Goal: Ask a question

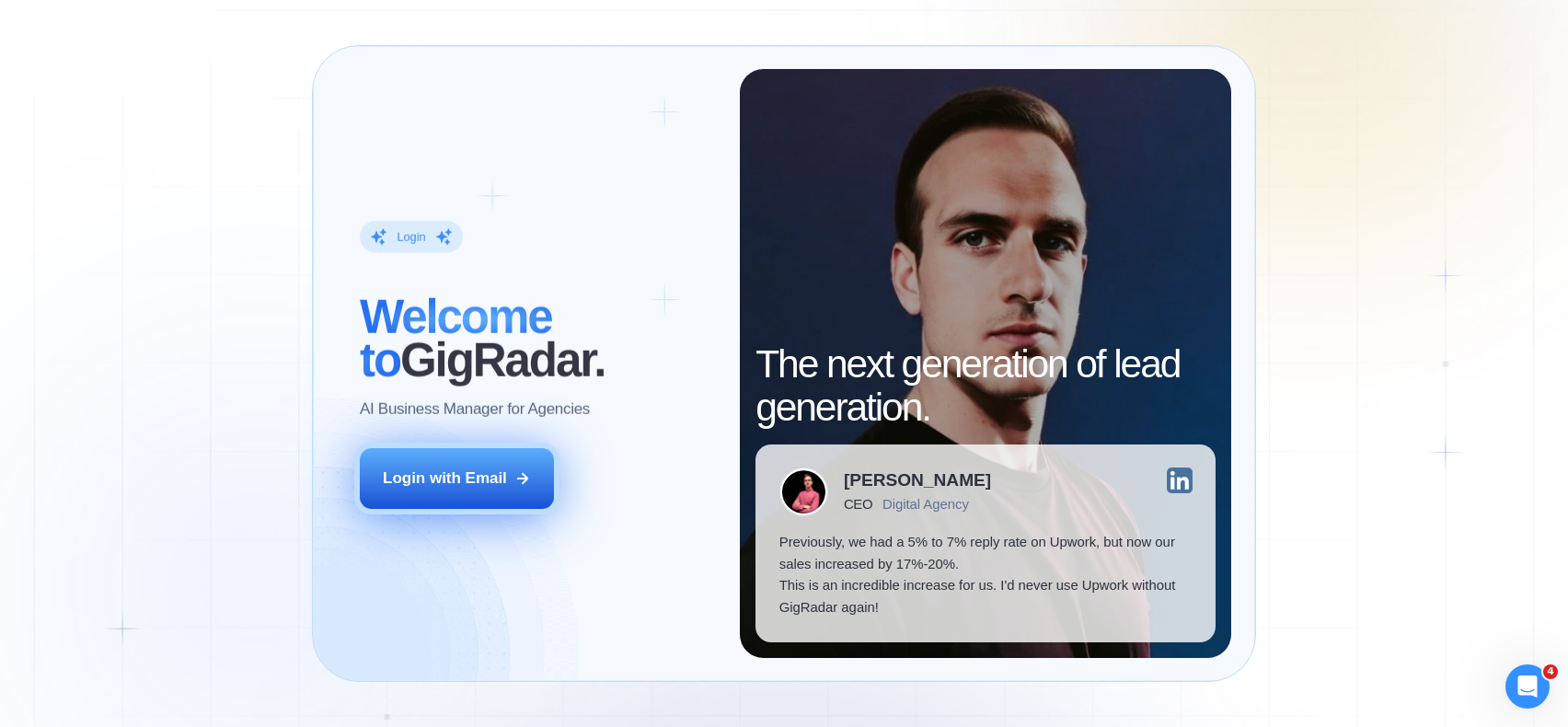
click at [461, 477] on div "Login with Email" at bounding box center [445, 477] width 124 height 21
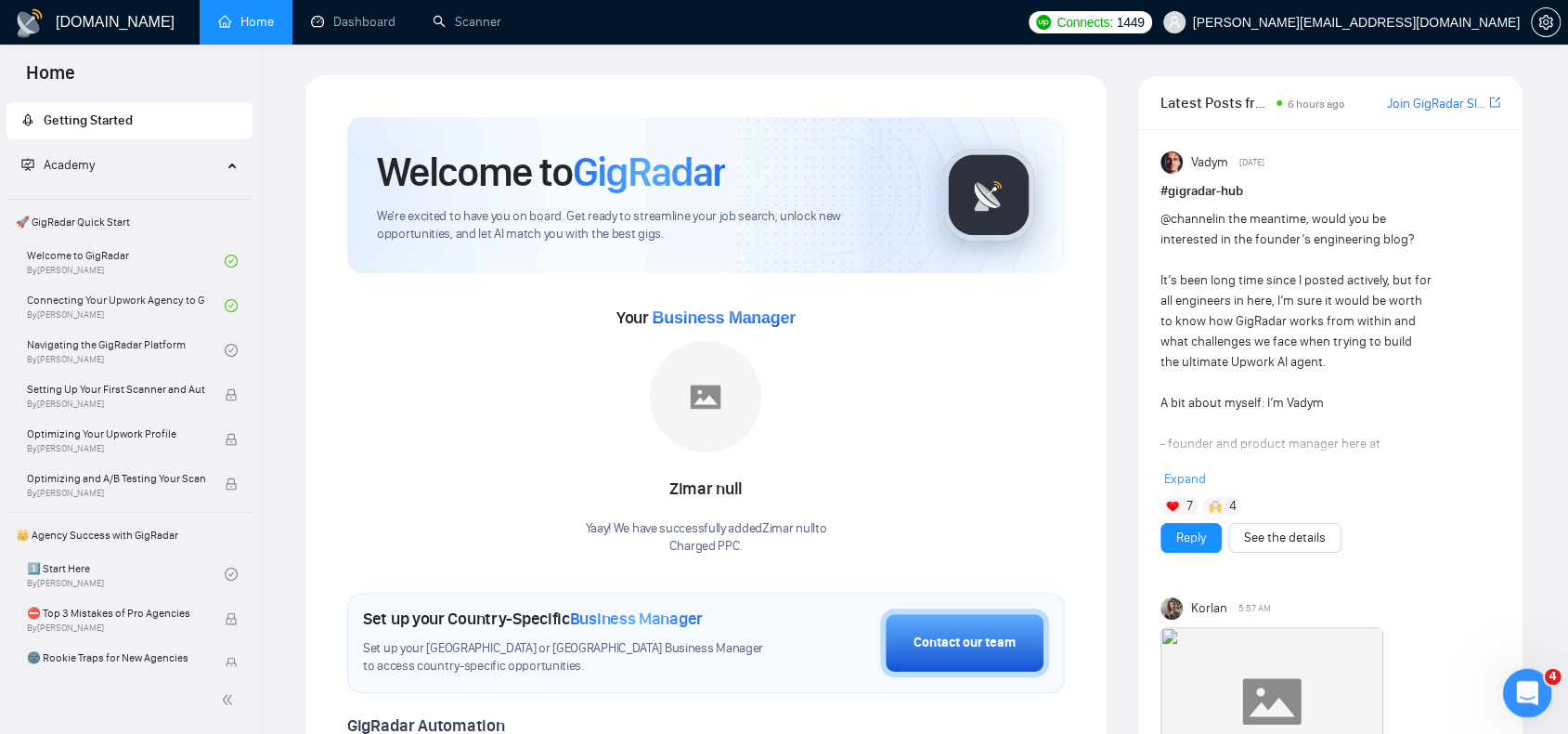
click at [1529, 689] on icon "Open Intercom Messenger" at bounding box center [1525, 690] width 31 height 31
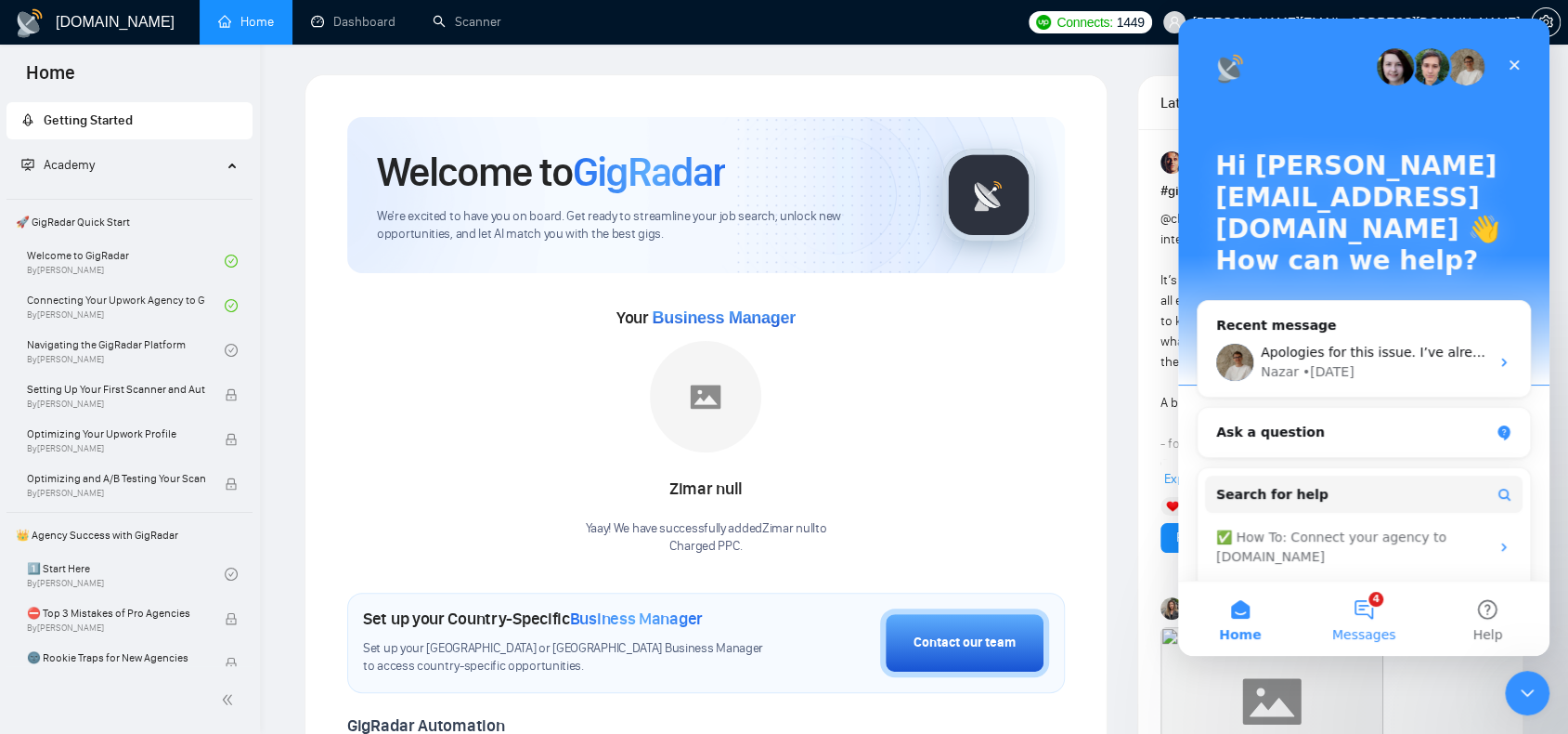
click at [1339, 610] on button "4 Messages" at bounding box center [1363, 618] width 123 height 74
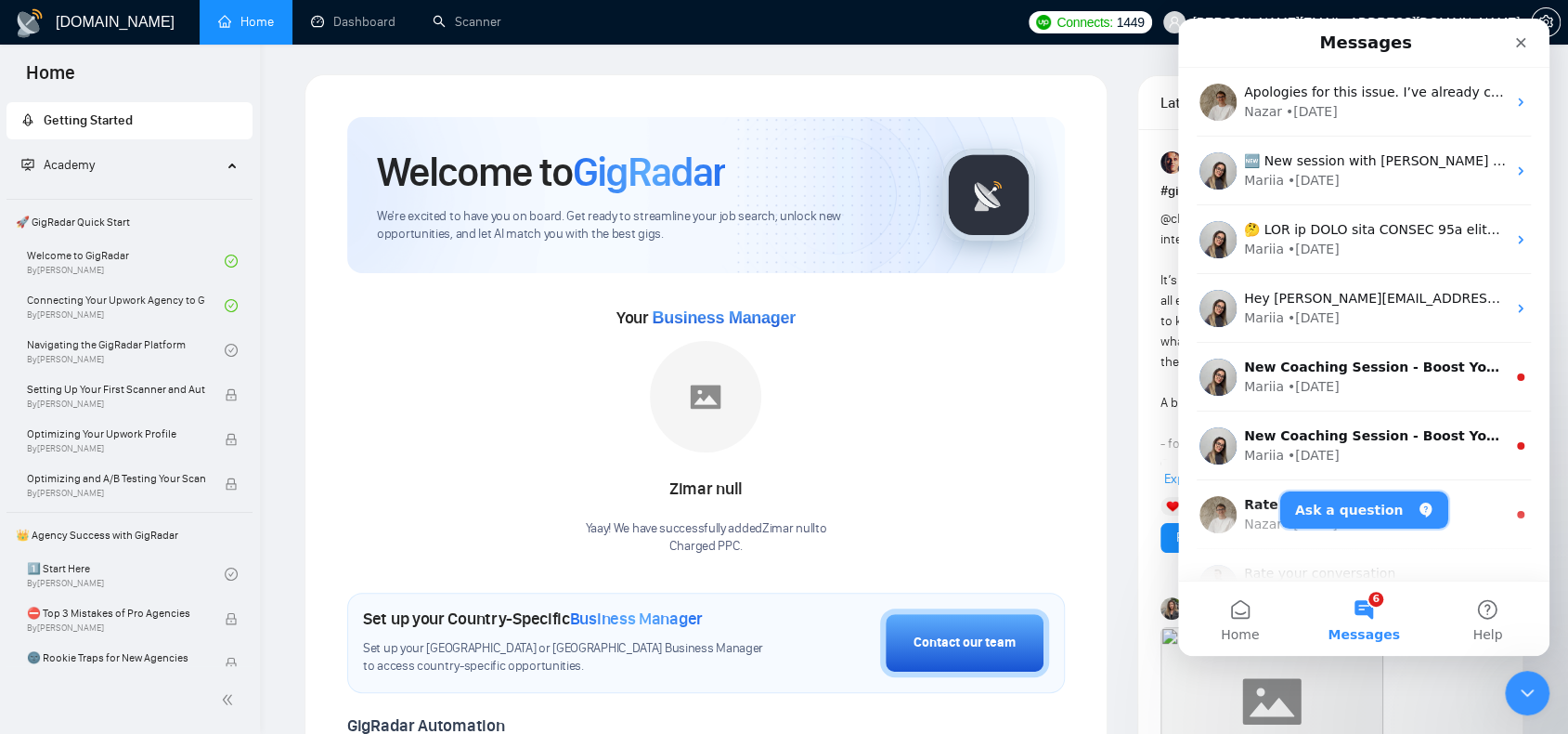
click at [1330, 500] on button "Ask a question" at bounding box center [1364, 509] width 168 height 37
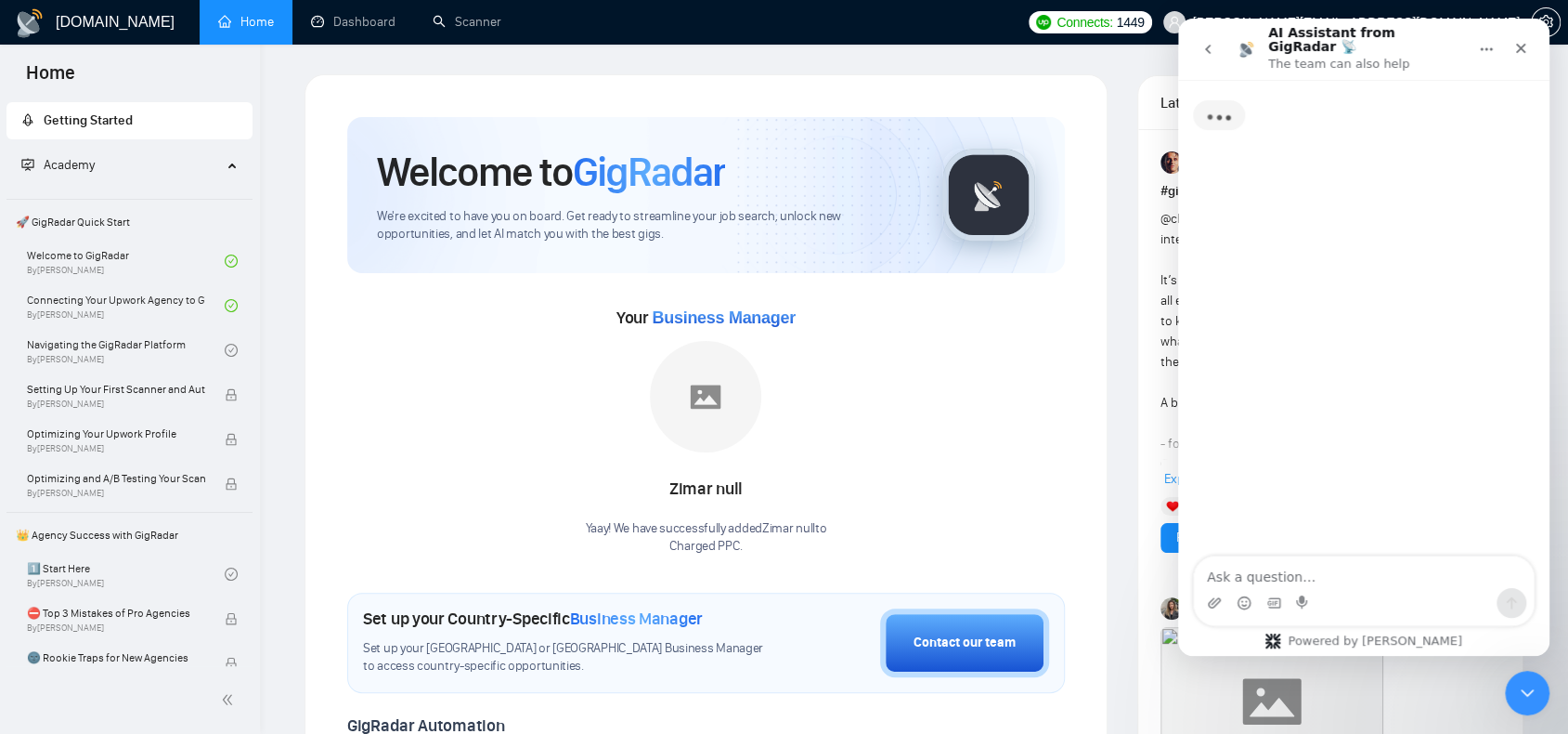
click at [1295, 569] on textarea "Ask a question…" at bounding box center [1363, 572] width 340 height 32
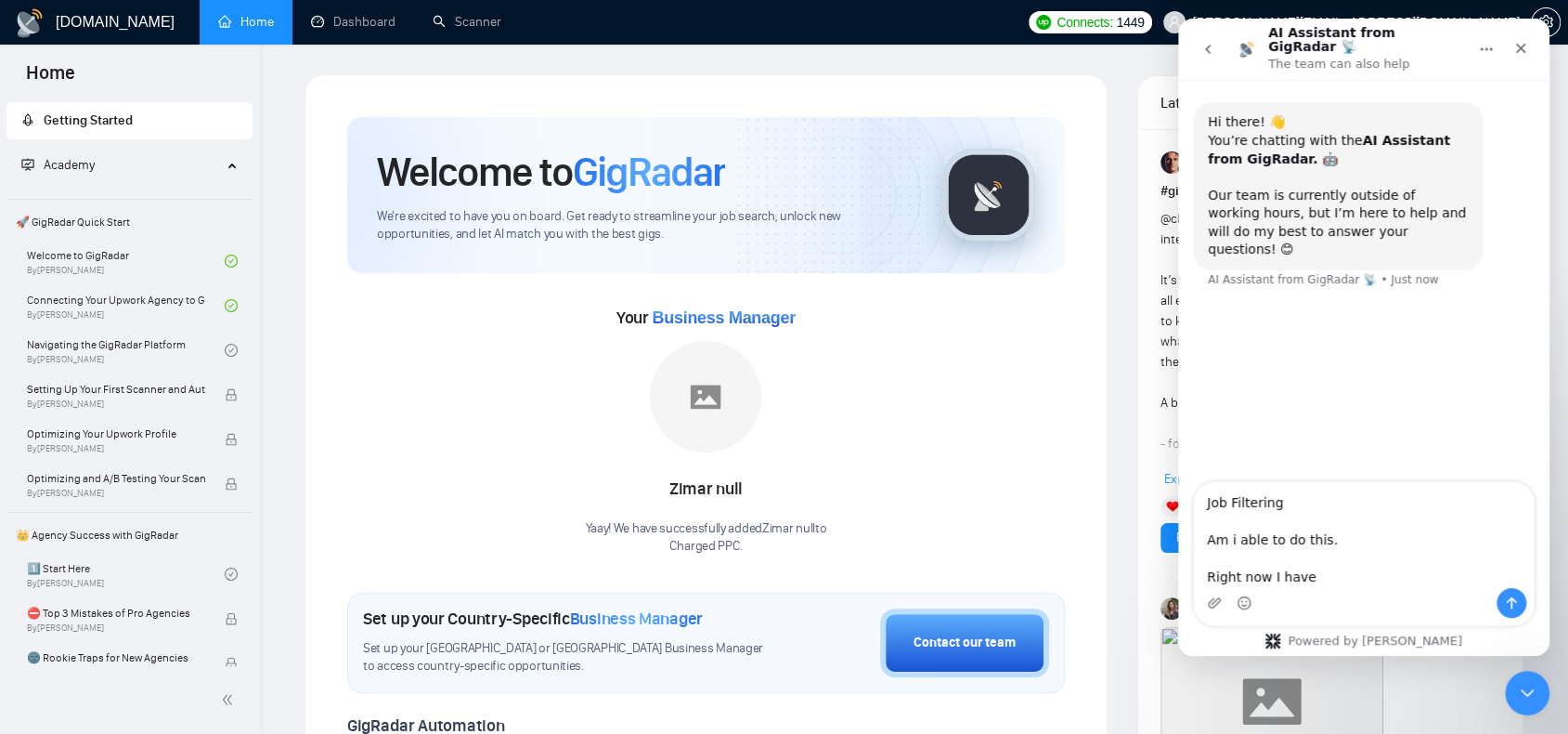
type textarea "Job Filtering Am i able to do this. Right now I have"
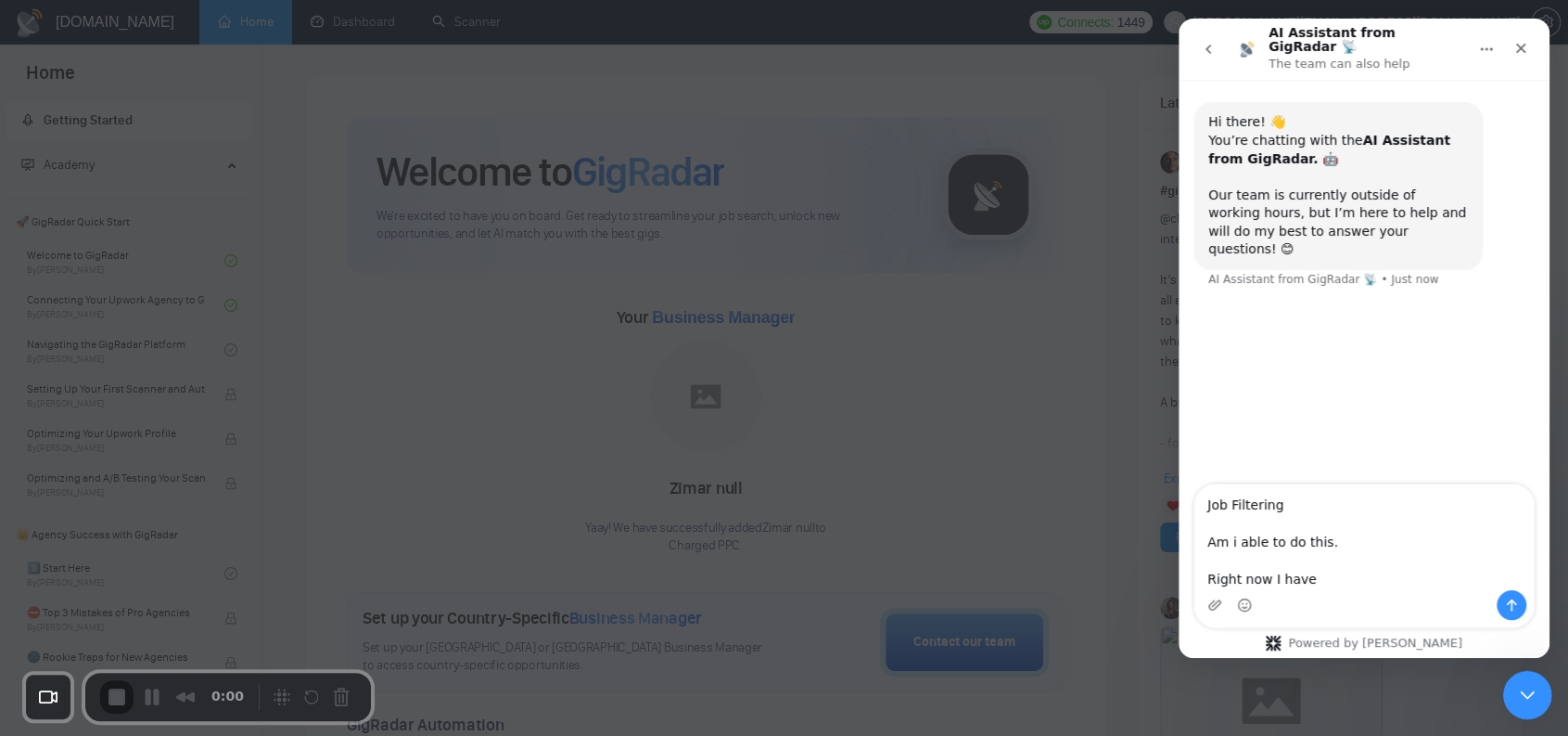
click at [1523, 690] on icon "Close Intercom Messenger" at bounding box center [1525, 692] width 23 height 23
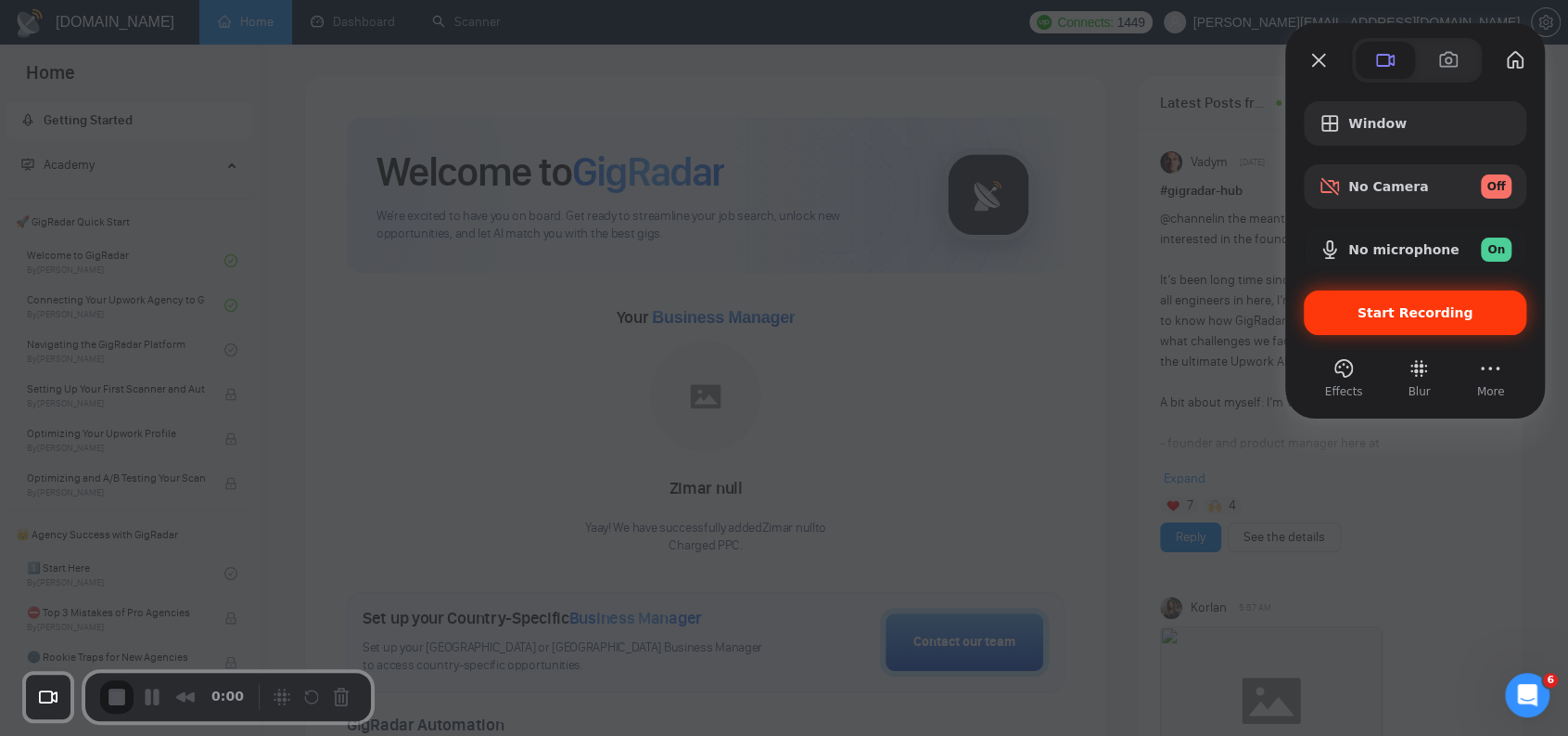
click at [1393, 309] on span "Start Recording" at bounding box center [1415, 313] width 116 height 15
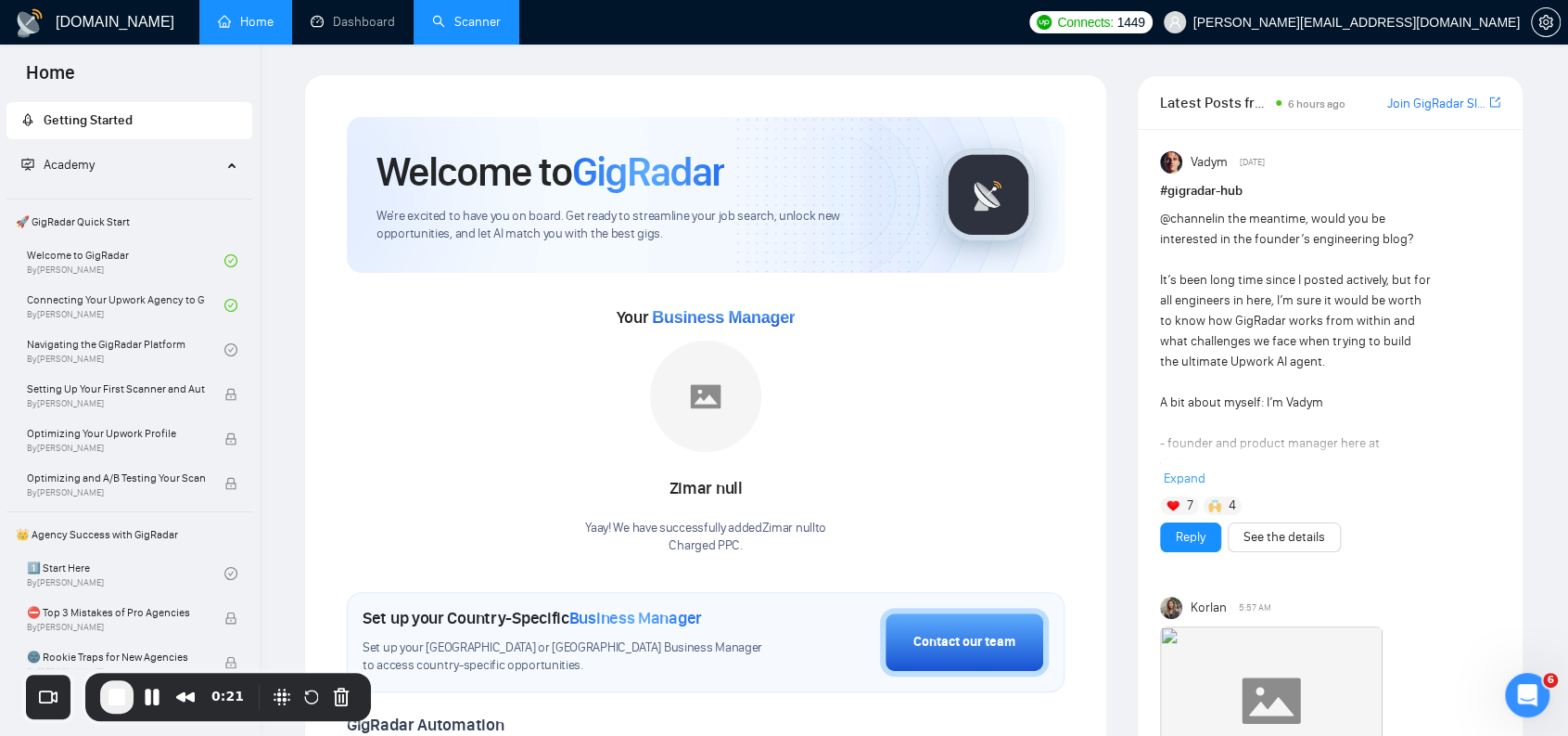
click at [466, 30] on link "Scanner" at bounding box center [466, 22] width 69 height 16
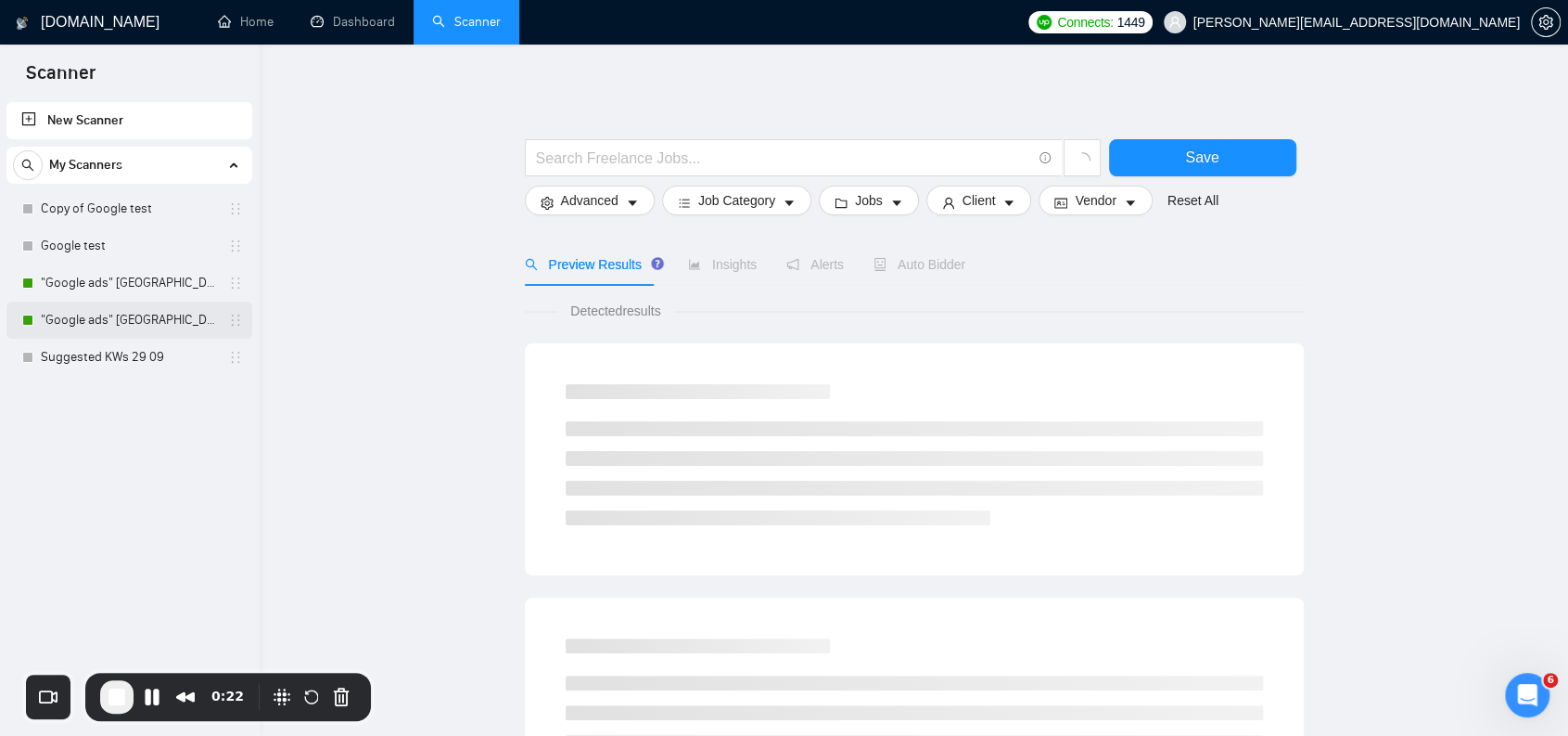
click at [95, 316] on link ""Google ads" [GEOGRAPHIC_DATA]" at bounding box center [129, 320] width 177 height 37
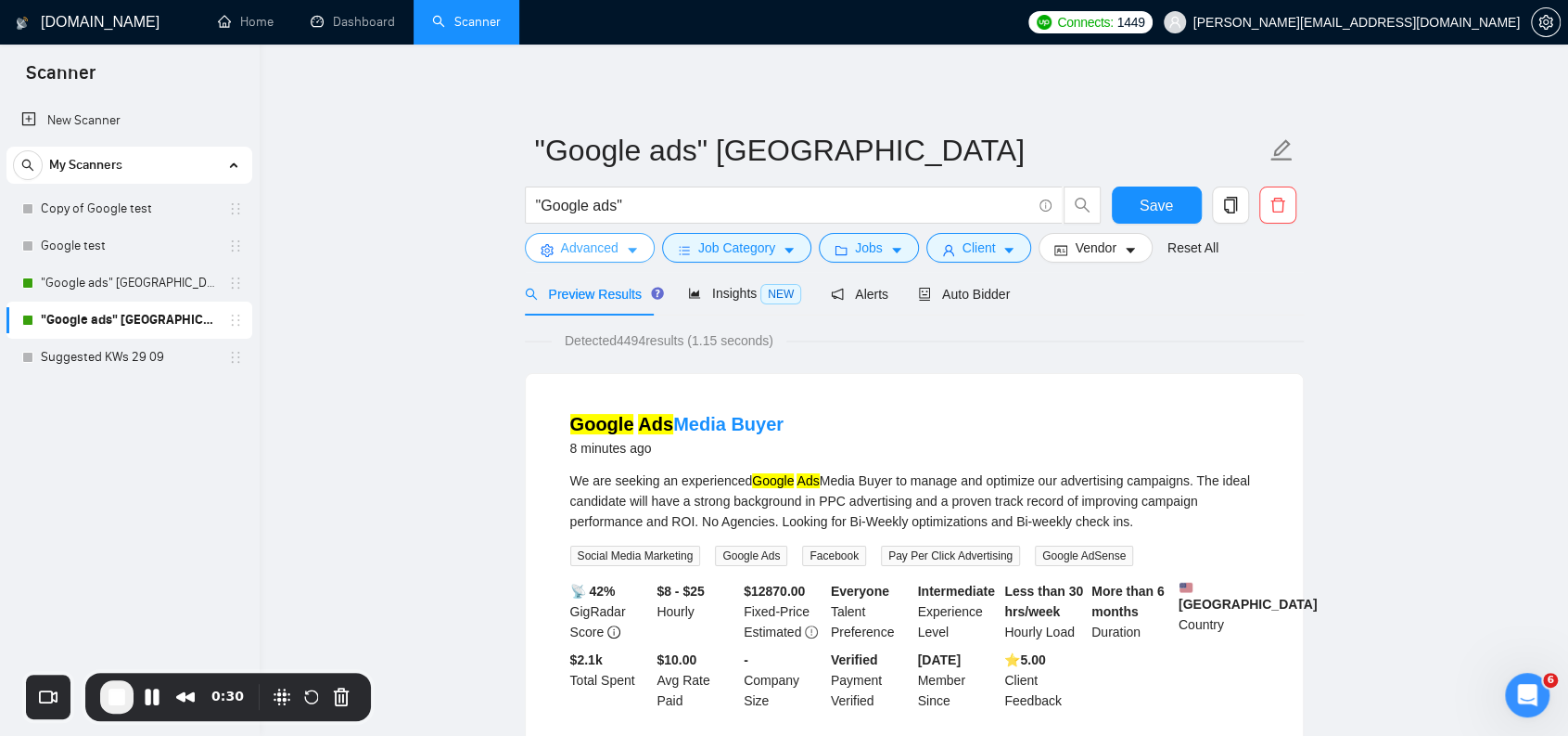
click at [610, 242] on span "Advanced" at bounding box center [589, 248] width 57 height 21
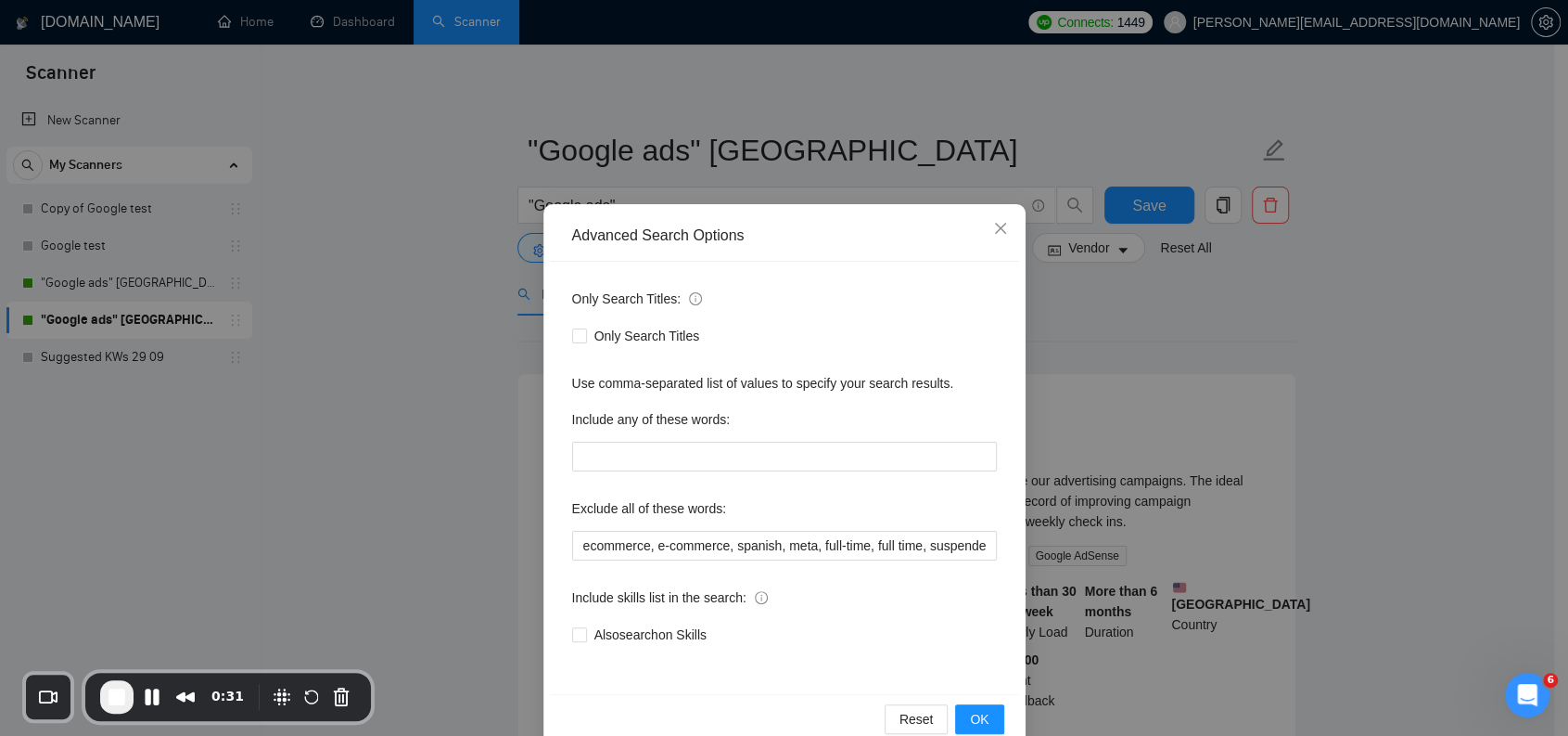
scroll to position [36, 0]
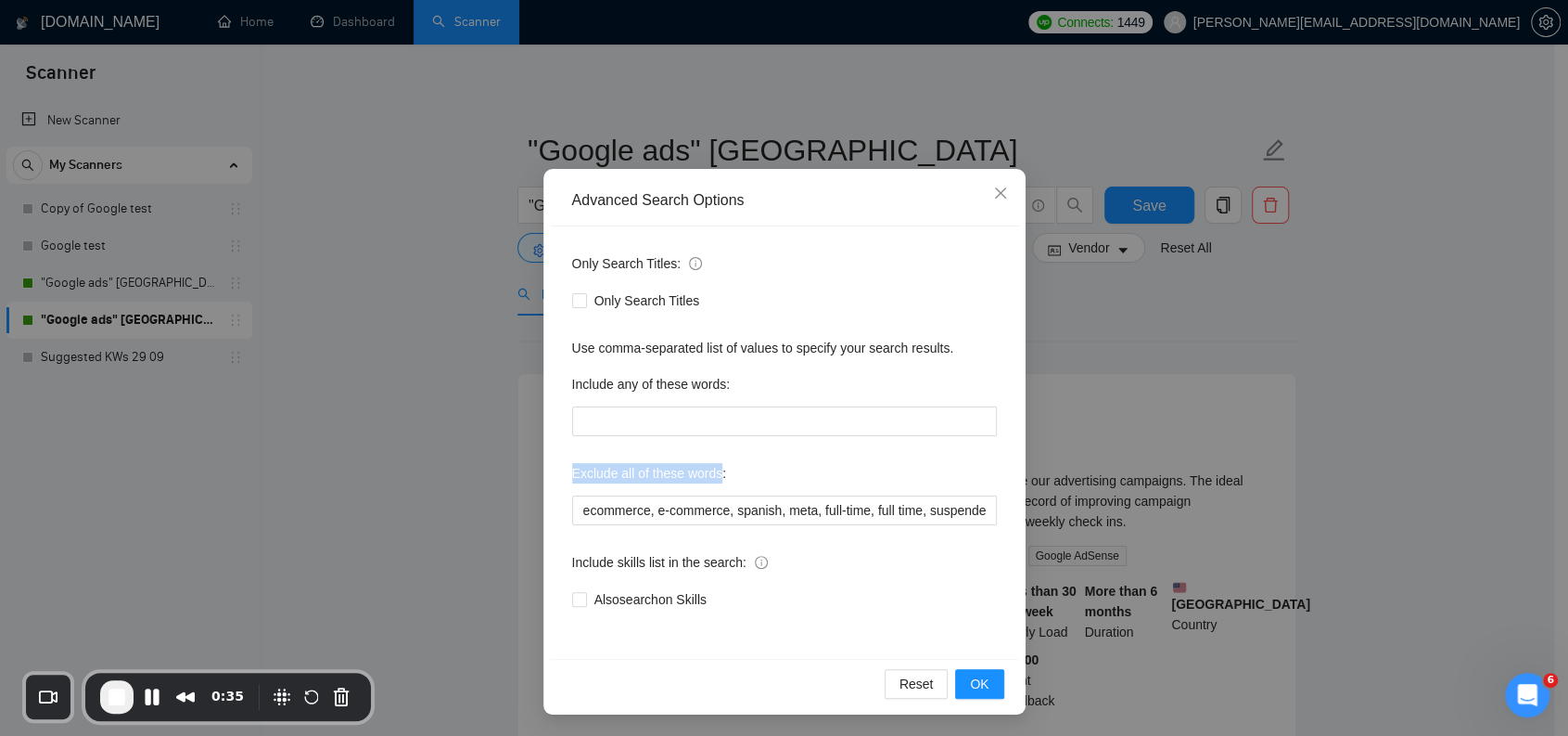
drag, startPoint x: 553, startPoint y: 473, endPoint x: 711, endPoint y: 473, distance: 158.0
click at [711, 473] on div "Only Search Titles: Only Search Titles Use comma-separated list of values to sp…" at bounding box center [784, 443] width 469 height 432
drag, startPoint x: 613, startPoint y: 300, endPoint x: 720, endPoint y: 296, distance: 107.1
click at [720, 296] on div "Only Search Titles" at bounding box center [784, 301] width 425 height 21
drag, startPoint x: 564, startPoint y: 478, endPoint x: 668, endPoint y: 502, distance: 106.7
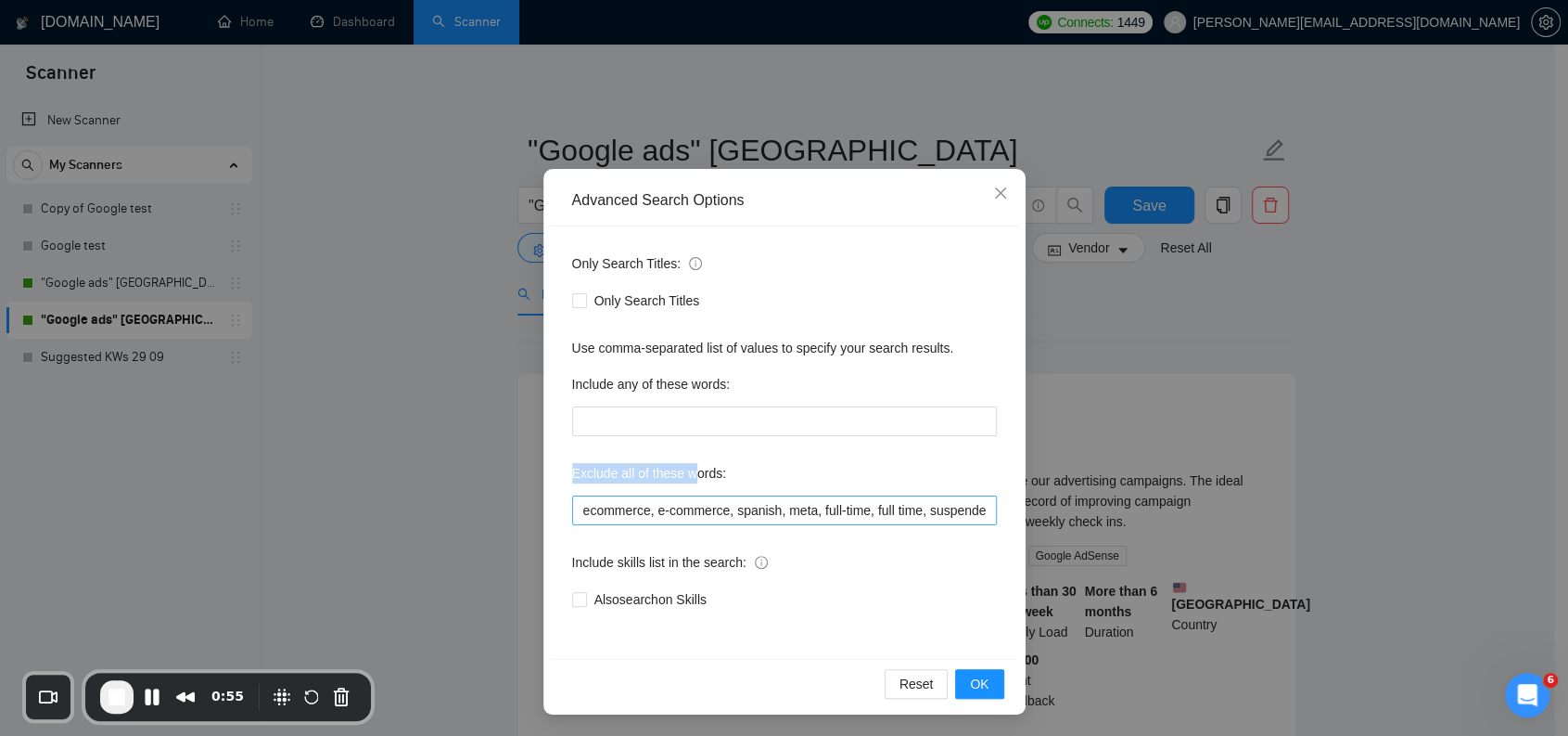
click at [685, 481] on label "Exclude all of these words:" at bounding box center [649, 474] width 155 height 30
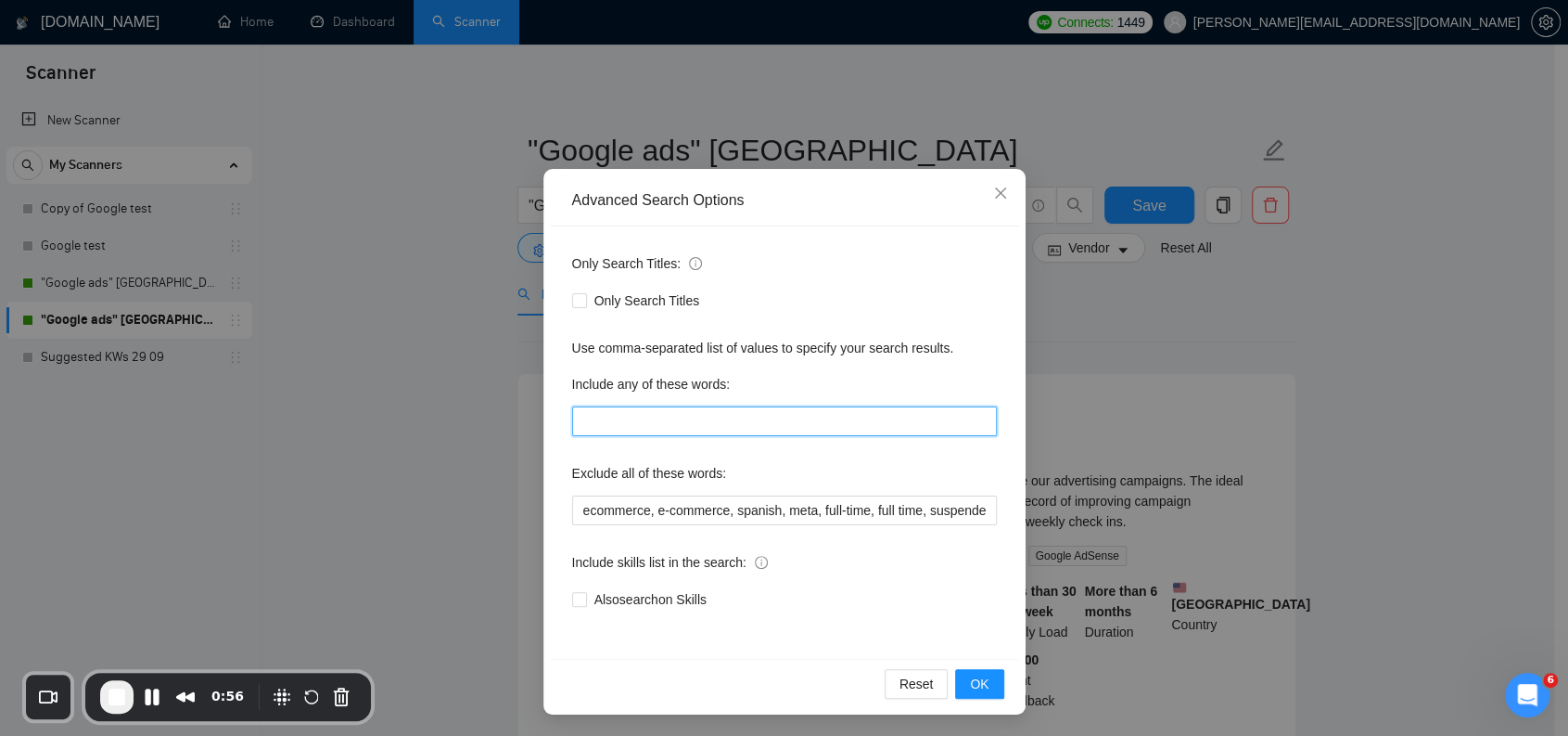
click at [697, 408] on input "text" at bounding box center [784, 421] width 425 height 30
click at [667, 437] on div "Only Search Titles: Only Search Titles Use comma-separated list of values to sp…" at bounding box center [784, 443] width 469 height 432
click at [667, 426] on input "text" at bounding box center [784, 421] width 425 height 30
drag, startPoint x: 638, startPoint y: 300, endPoint x: 743, endPoint y: 307, distance: 105.2
click at [743, 307] on div "Only Search Titles" at bounding box center [784, 301] width 425 height 21
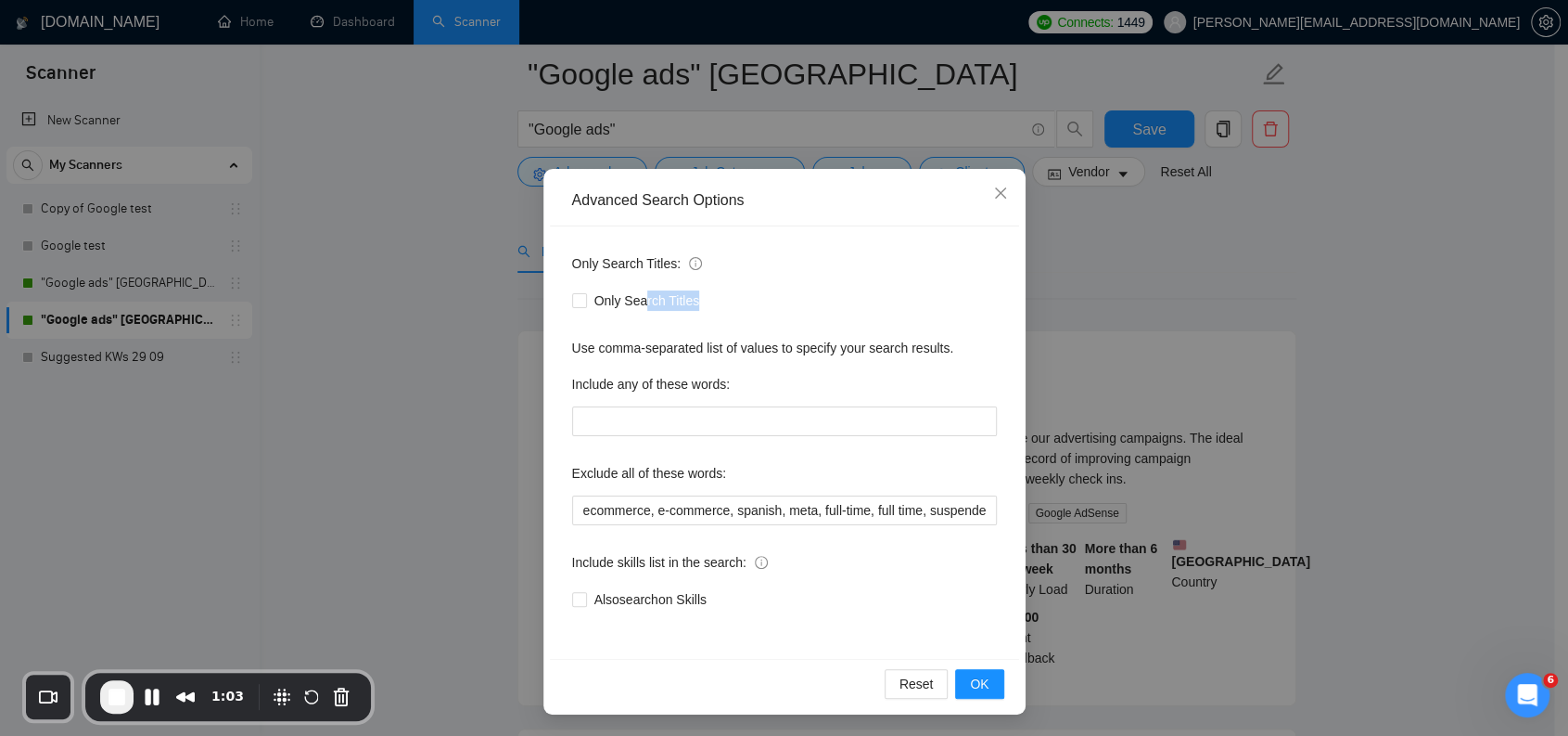
scroll to position [185, 0]
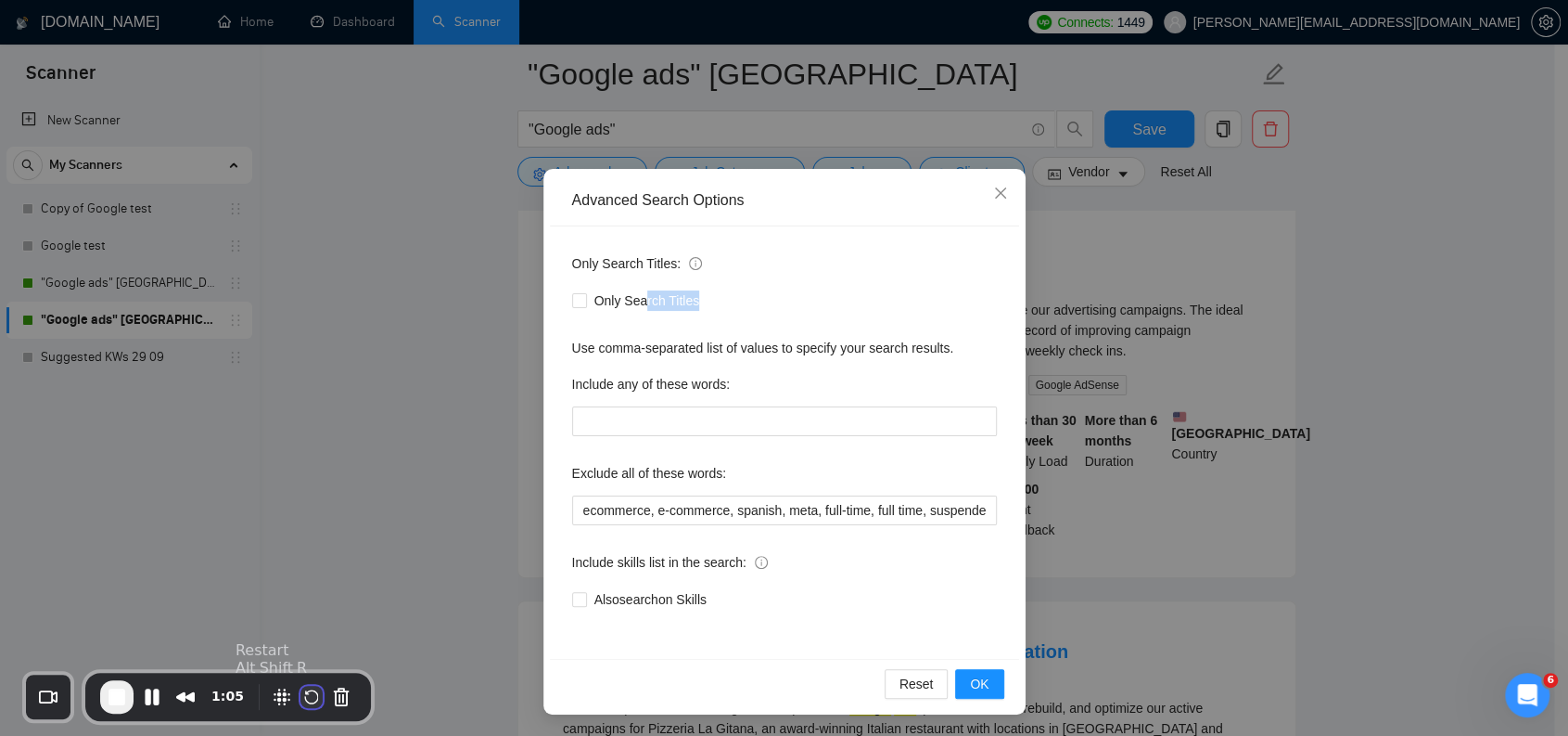
click at [308, 700] on button "Restart Recording" at bounding box center [312, 697] width 23 height 23
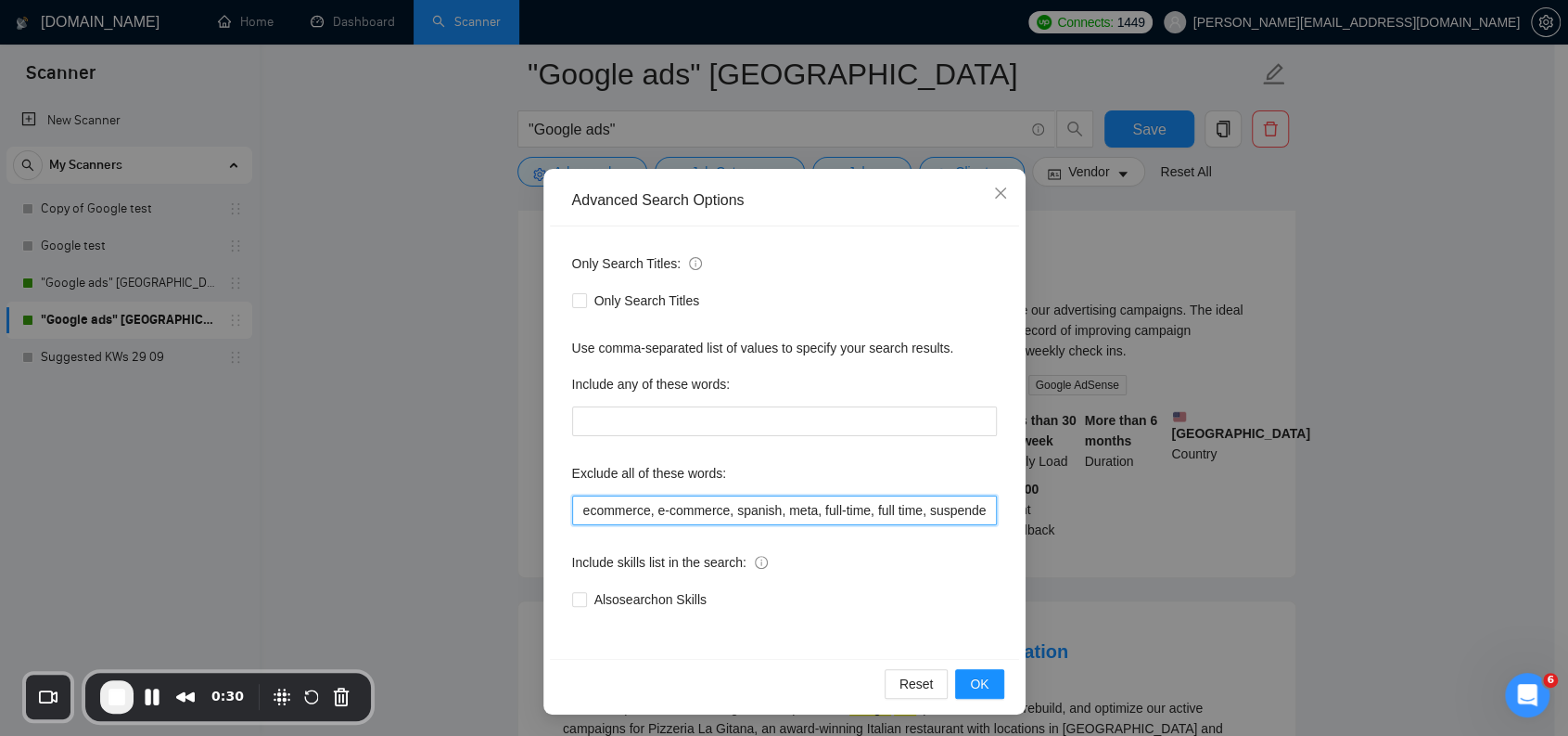
scroll to position [0, 855]
drag, startPoint x: 885, startPoint y: 513, endPoint x: 1114, endPoint y: 531, distance: 229.7
click at [1150, 525] on div "Advanced Search Options Only Search Titles: Only Search Titles Use comma-separa…" at bounding box center [784, 368] width 1568 height 736
click at [977, 506] on input "ecommerce, e-commerce, spanish, meta, full-time, full time, suspended, suspensi…" at bounding box center [784, 510] width 425 height 30
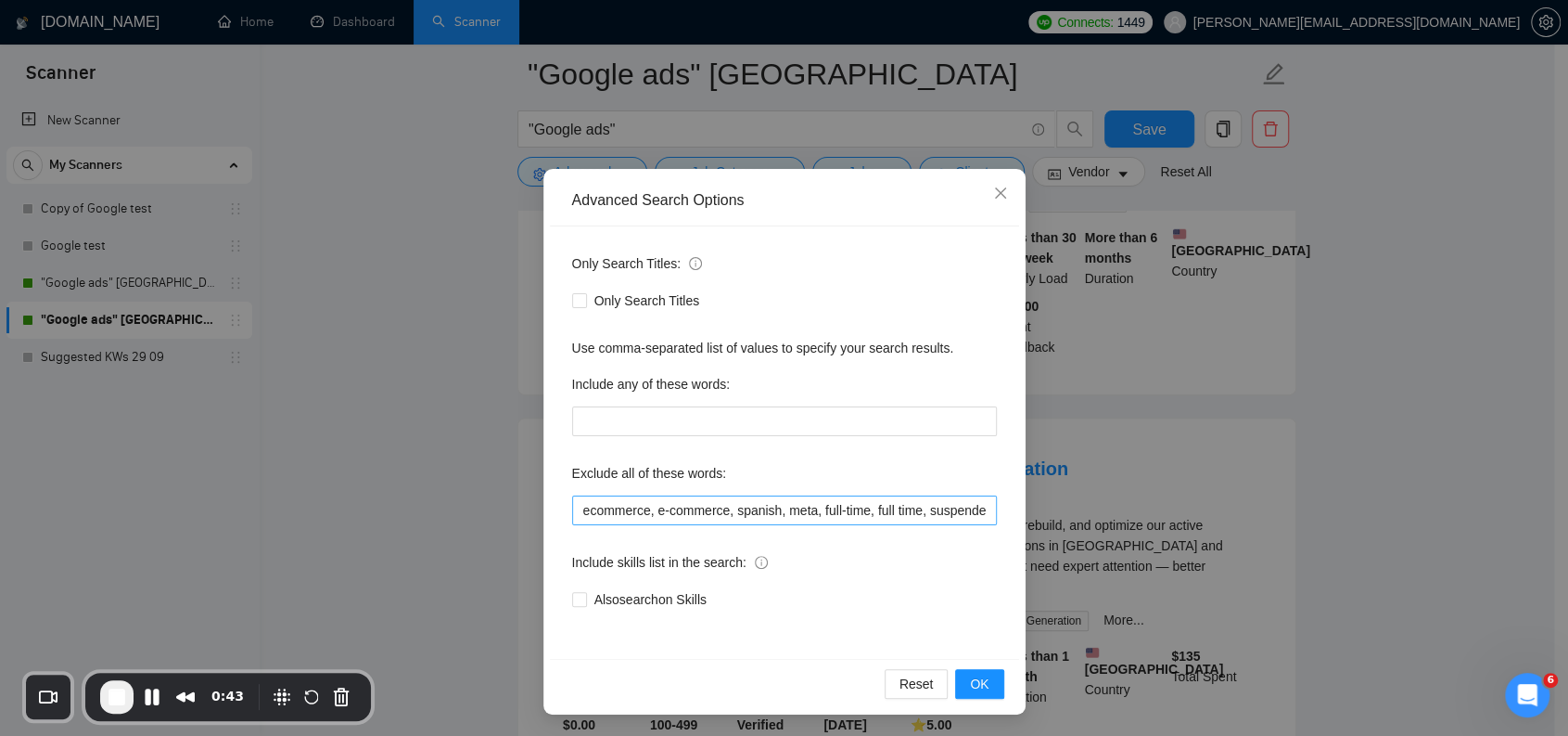
scroll to position [371, 0]
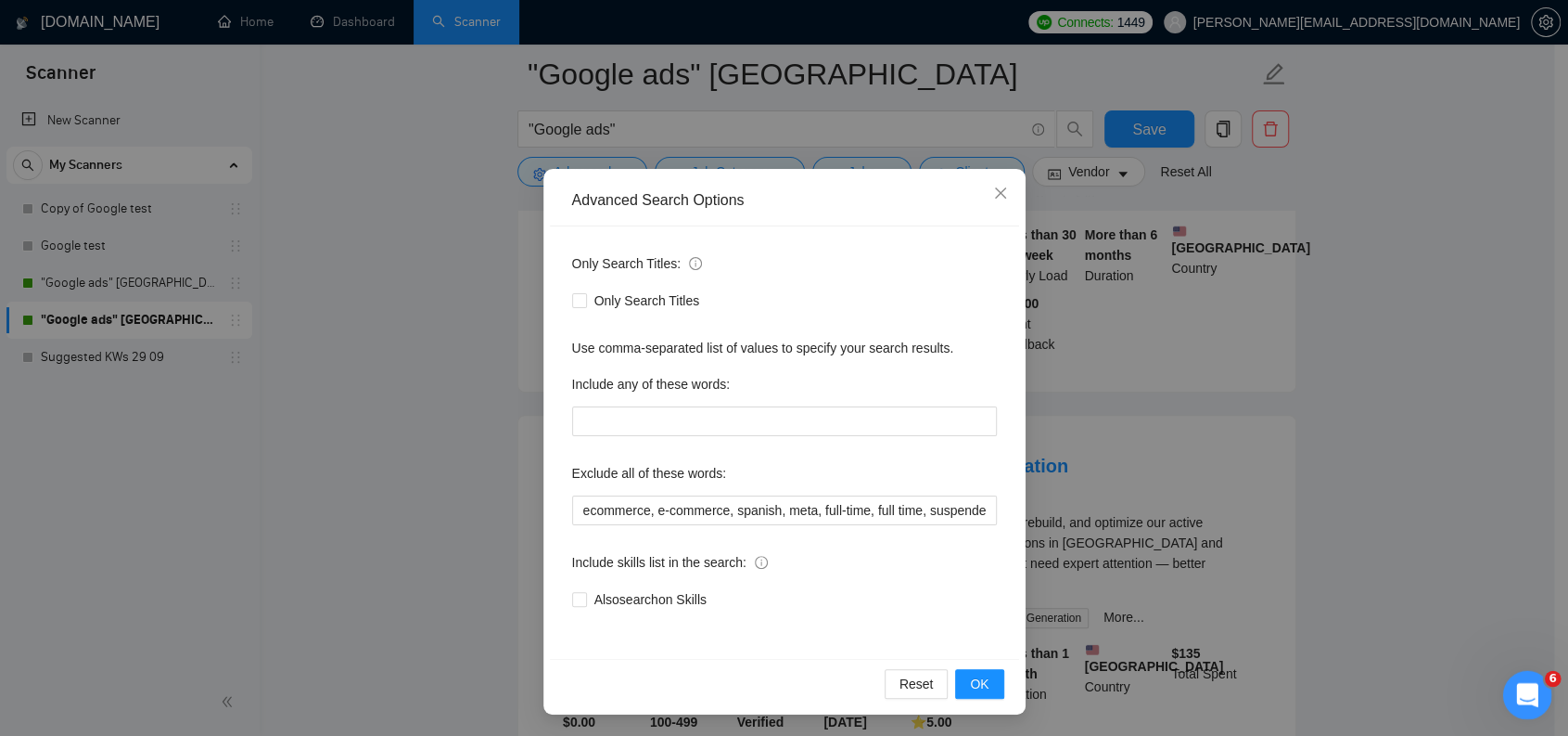
click at [1511, 706] on div "Open Intercom Messenger" at bounding box center [1524, 692] width 61 height 61
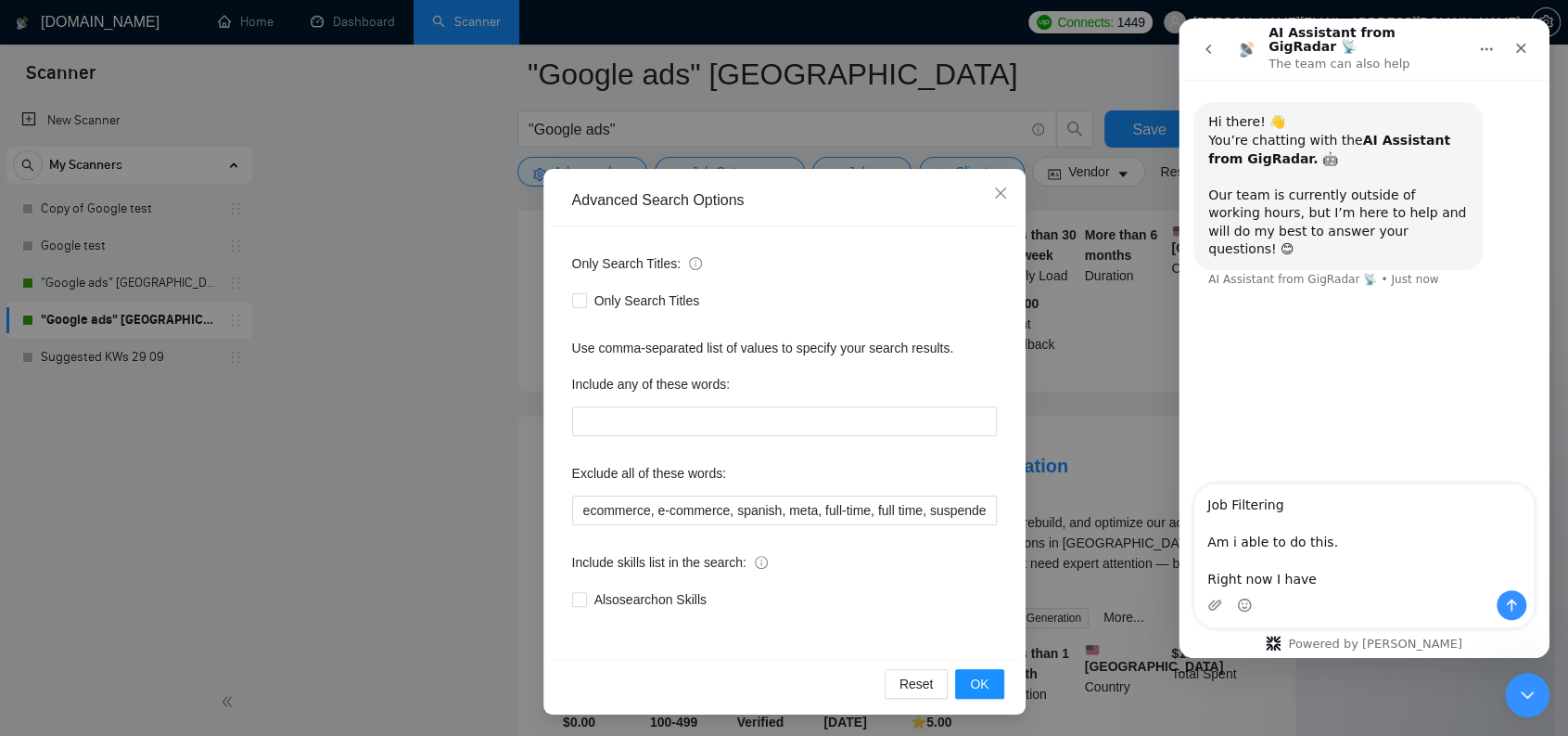
drag, startPoint x: 1358, startPoint y: 586, endPoint x: 1190, endPoint y: 521, distance: 180.1
click at [1190, 521] on div "Job Filtering Am i able to do this. Right now I have Job Filtering Am i able to…" at bounding box center [1363, 556] width 371 height 145
click at [1330, 521] on textarea "Job Filtering Am I able to set filtering at title separately from the job descr…" at bounding box center [1363, 537] width 339 height 106
type textarea "Job Filtering Am I able to set filtering at title separately from the job descr…"
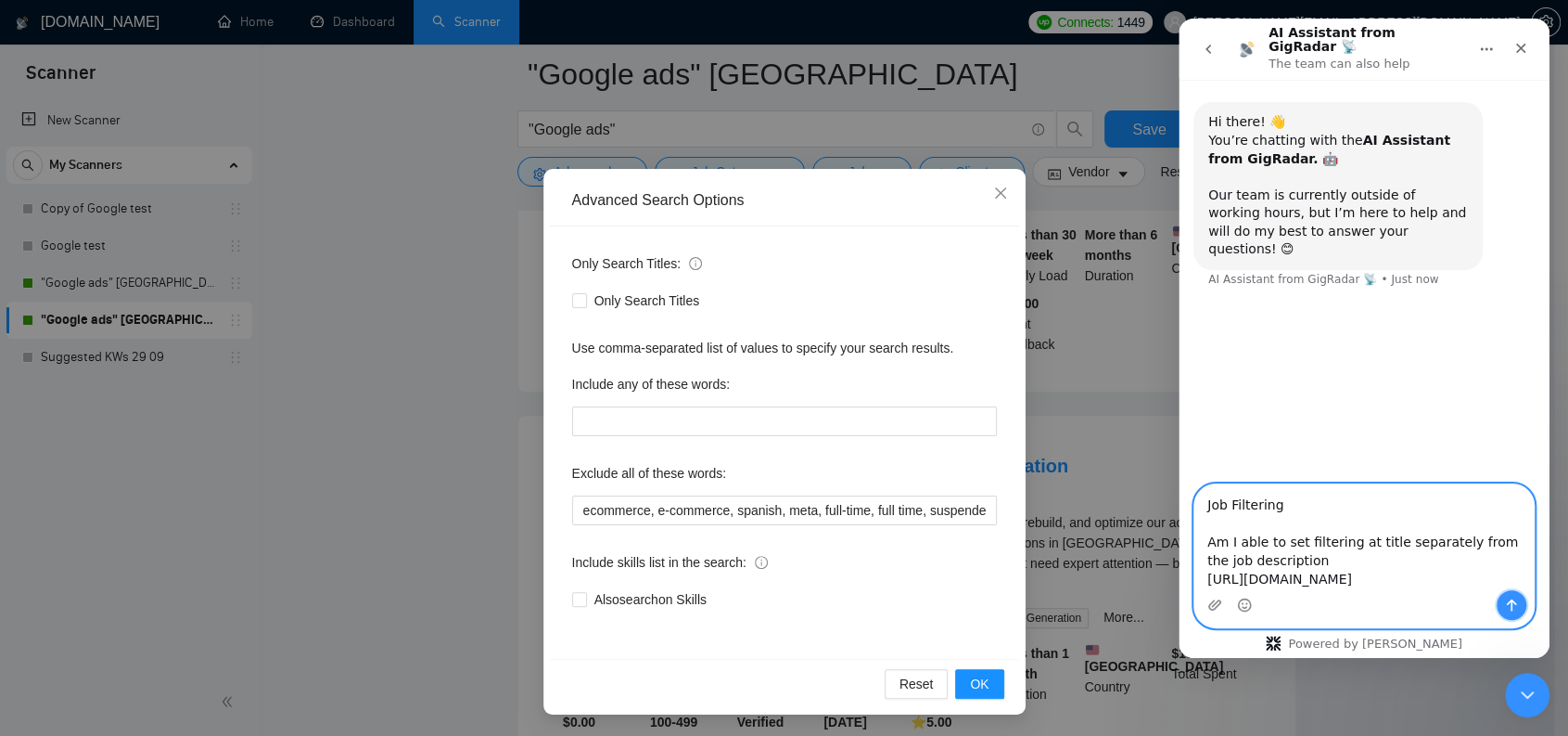
click at [1511, 609] on icon "Send a message…" at bounding box center [1512, 605] width 15 height 15
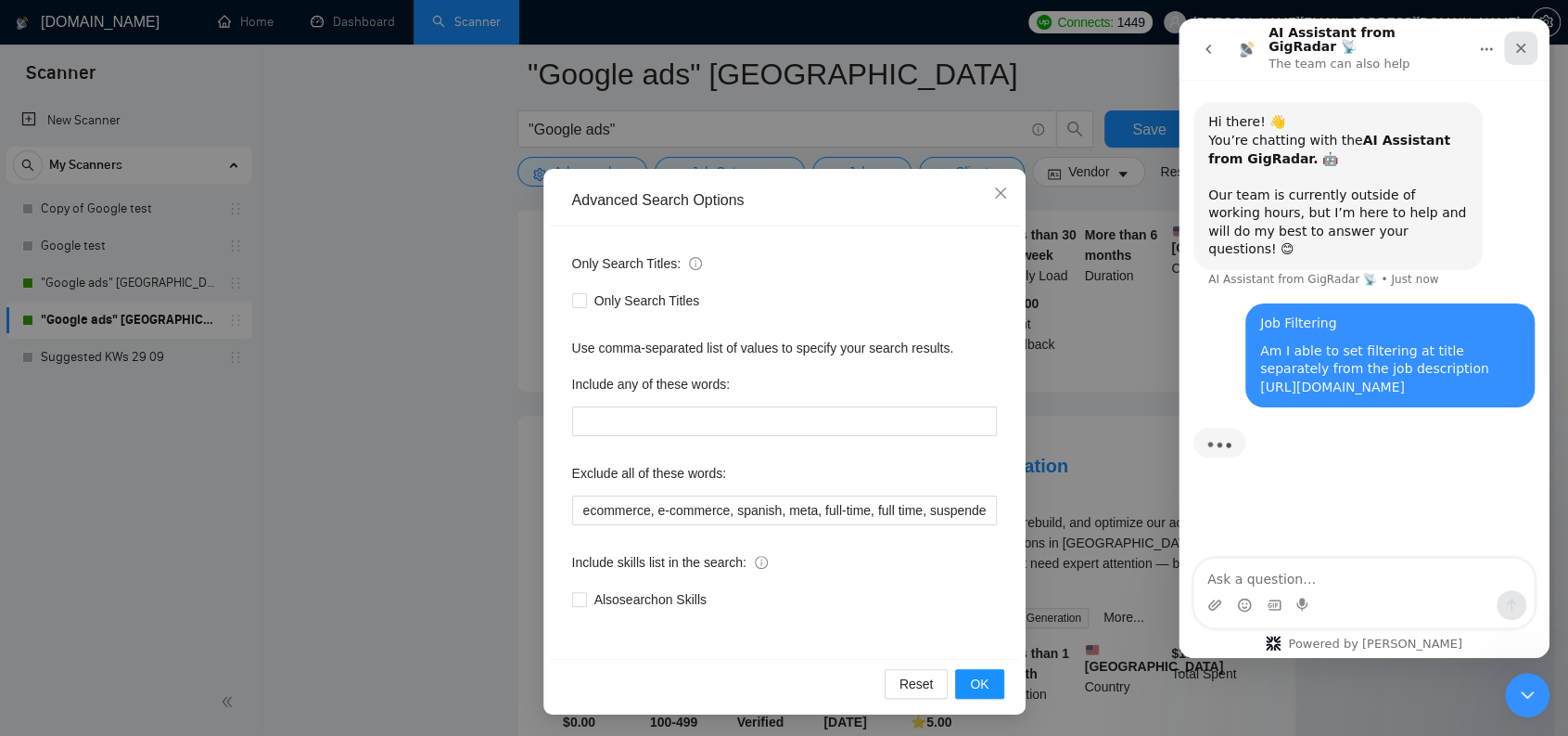
click at [1521, 55] on div "Close" at bounding box center [1521, 49] width 34 height 34
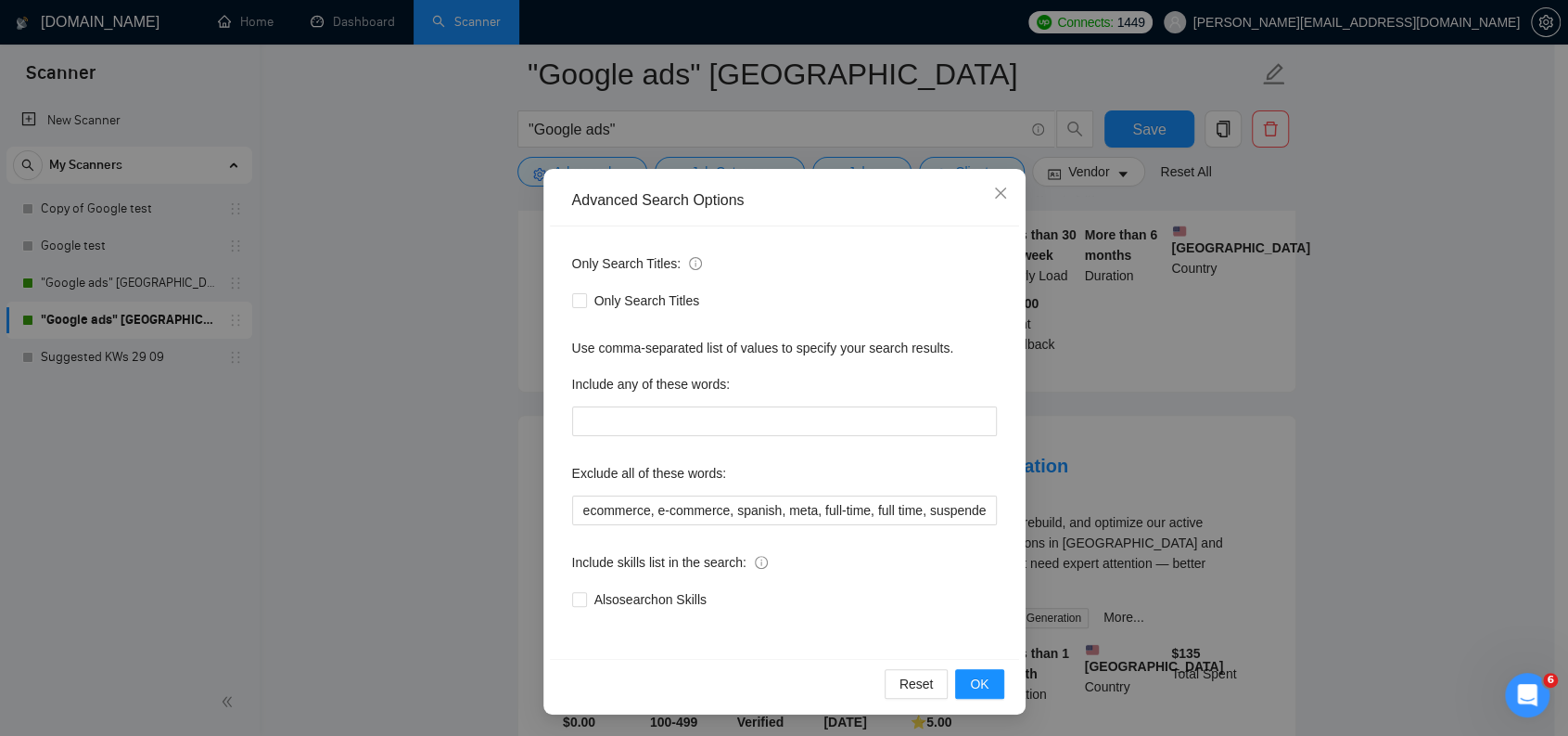
scroll to position [173, 0]
